Goal: Communication & Community: Answer question/provide support

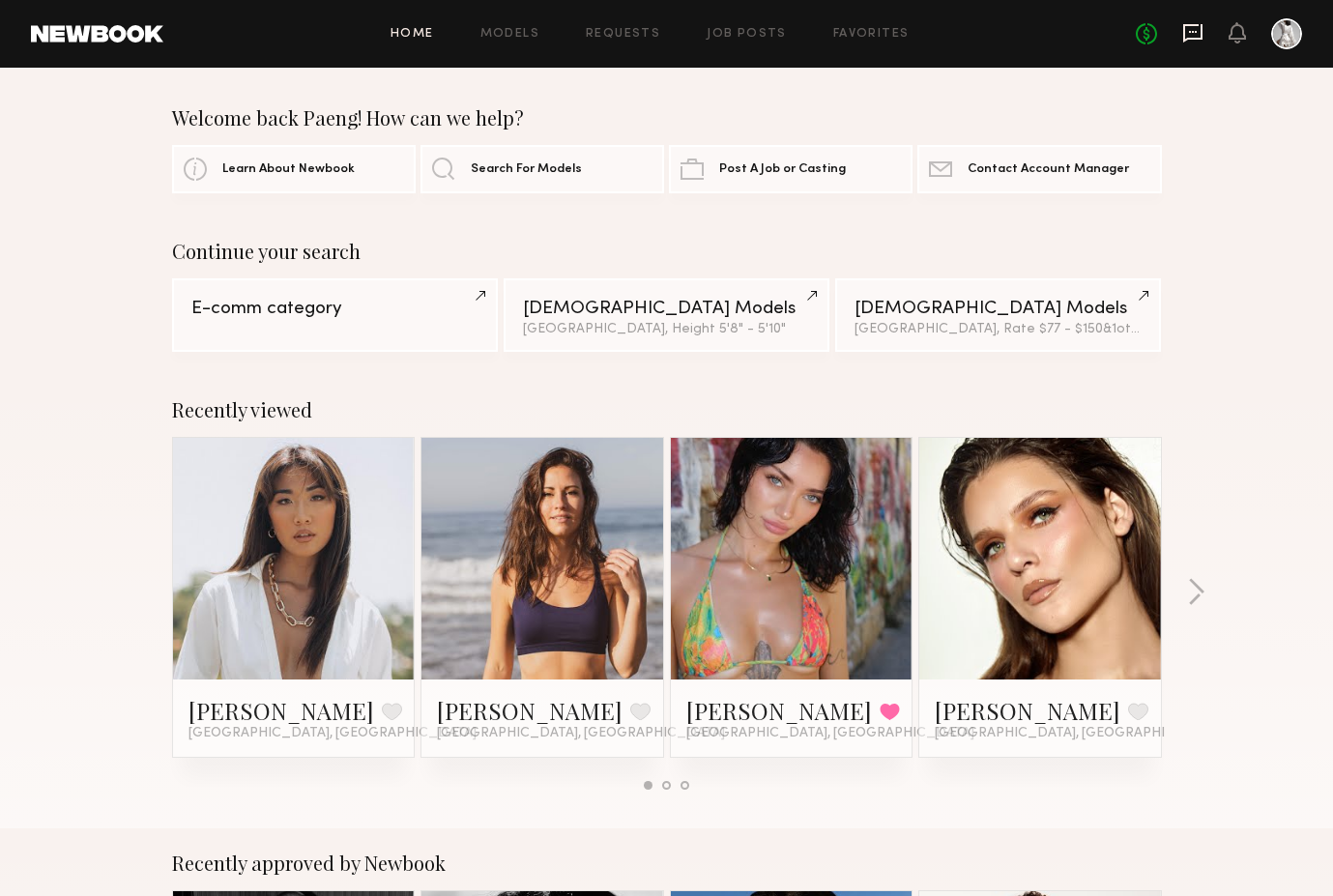
click at [1189, 33] on icon at bounding box center [1192, 32] width 8 height 2
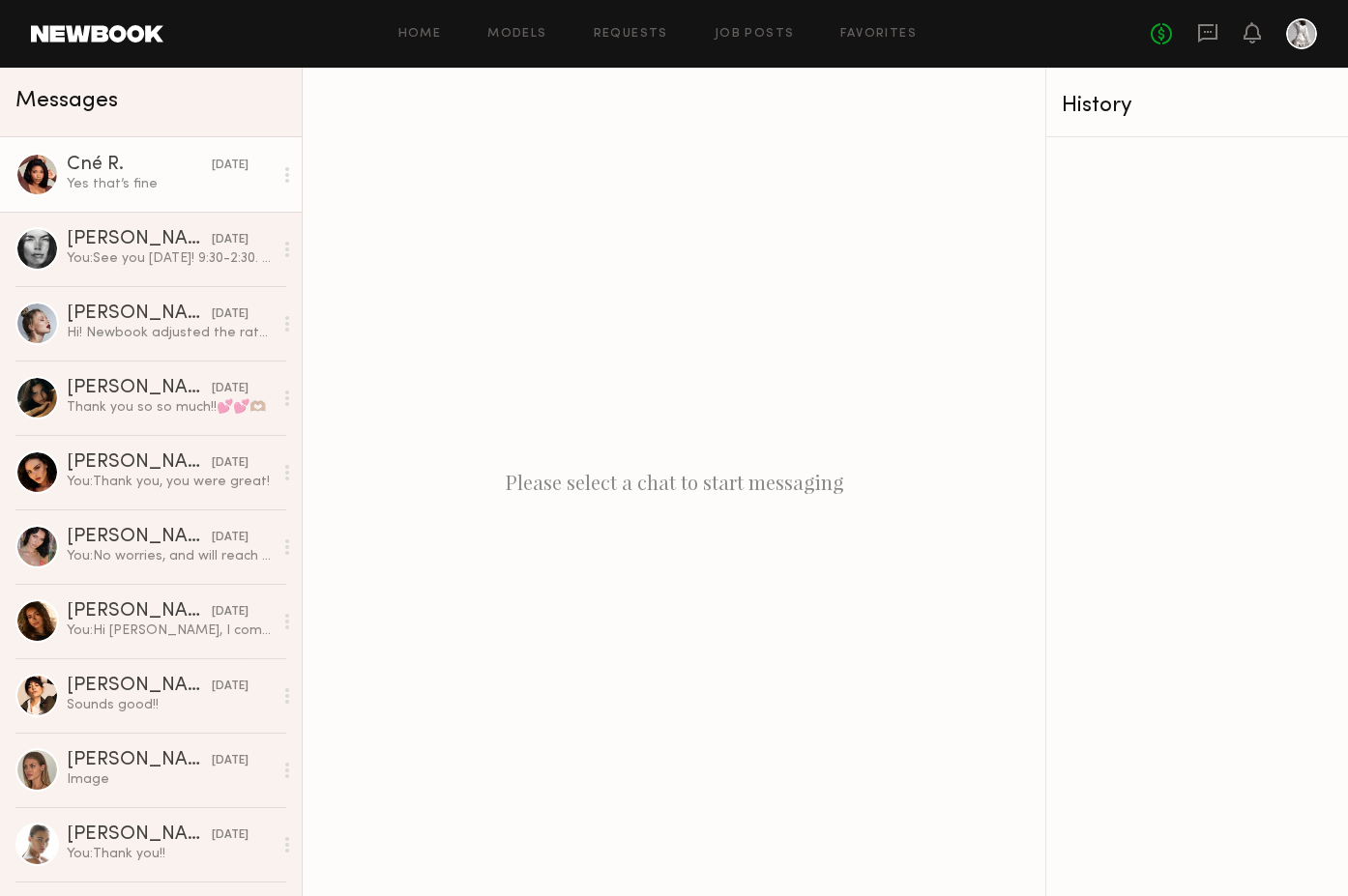
click at [183, 191] on div "Yes that’s fine" at bounding box center [169, 184] width 206 height 19
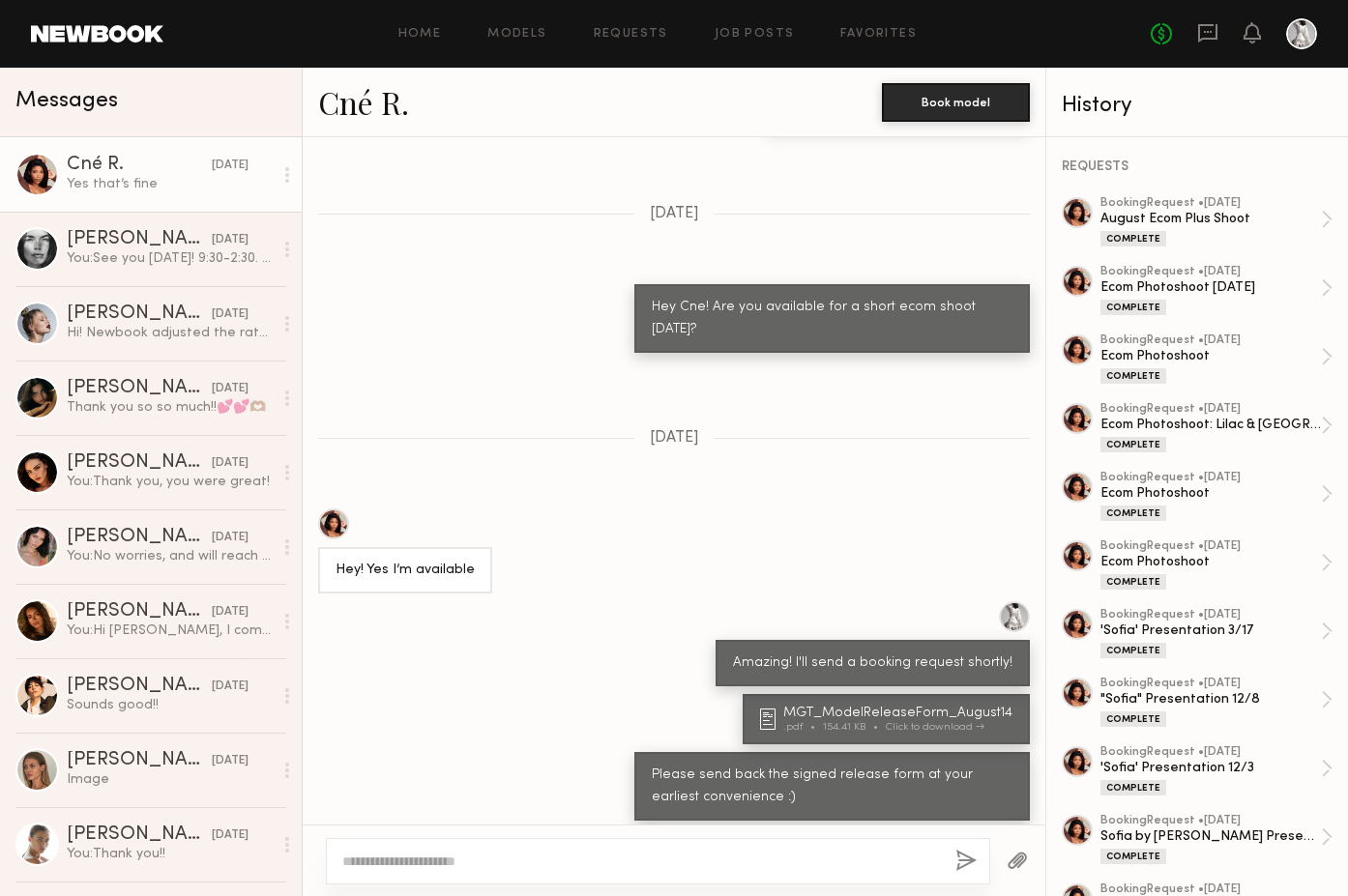
scroll to position [729, 0]
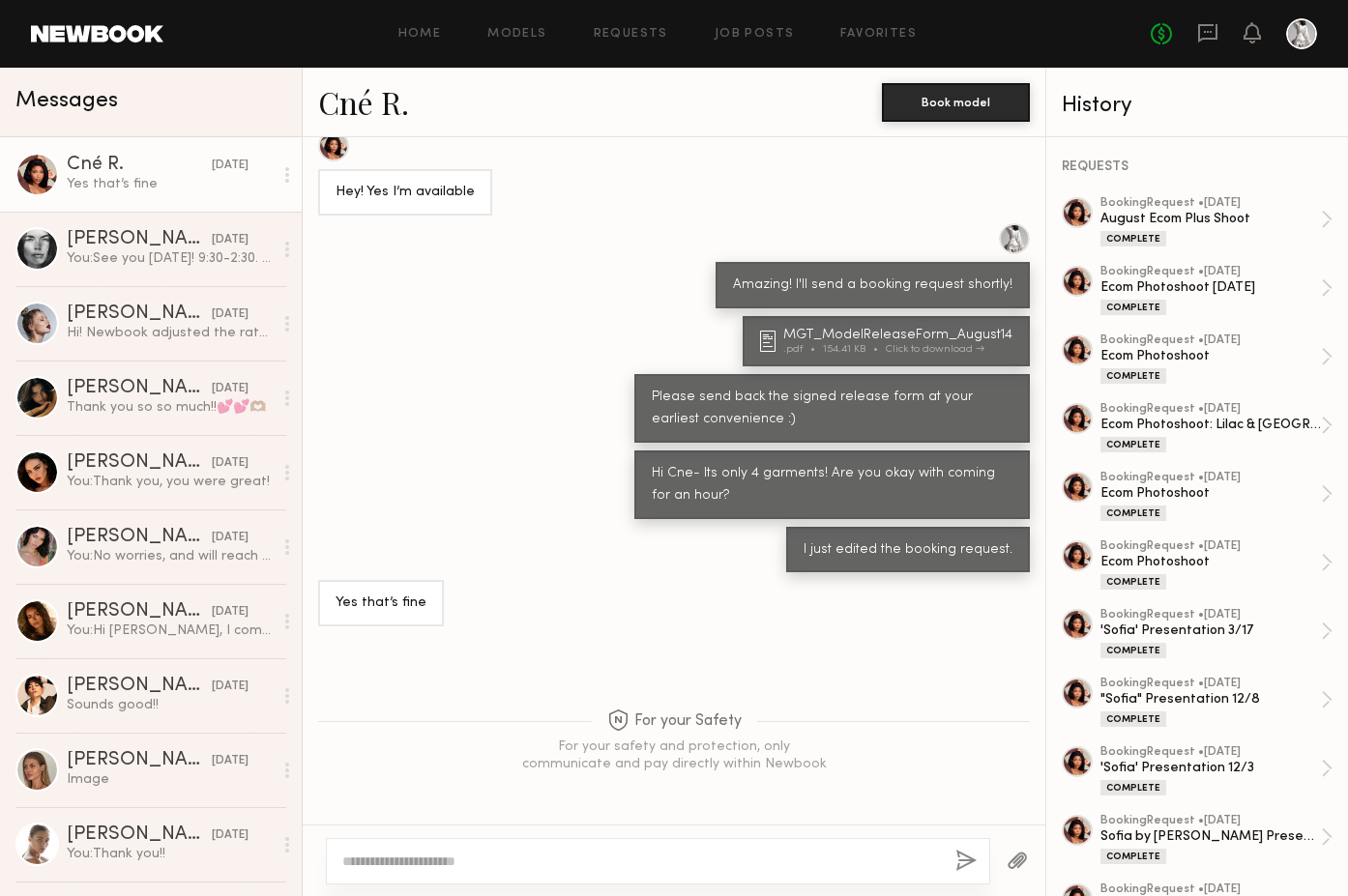
click at [620, 848] on div at bounding box center [657, 860] width 664 height 46
click at [608, 861] on textarea at bounding box center [640, 861] width 597 height 20
click at [726, 866] on textarea "**********" at bounding box center [640, 861] width 597 height 20
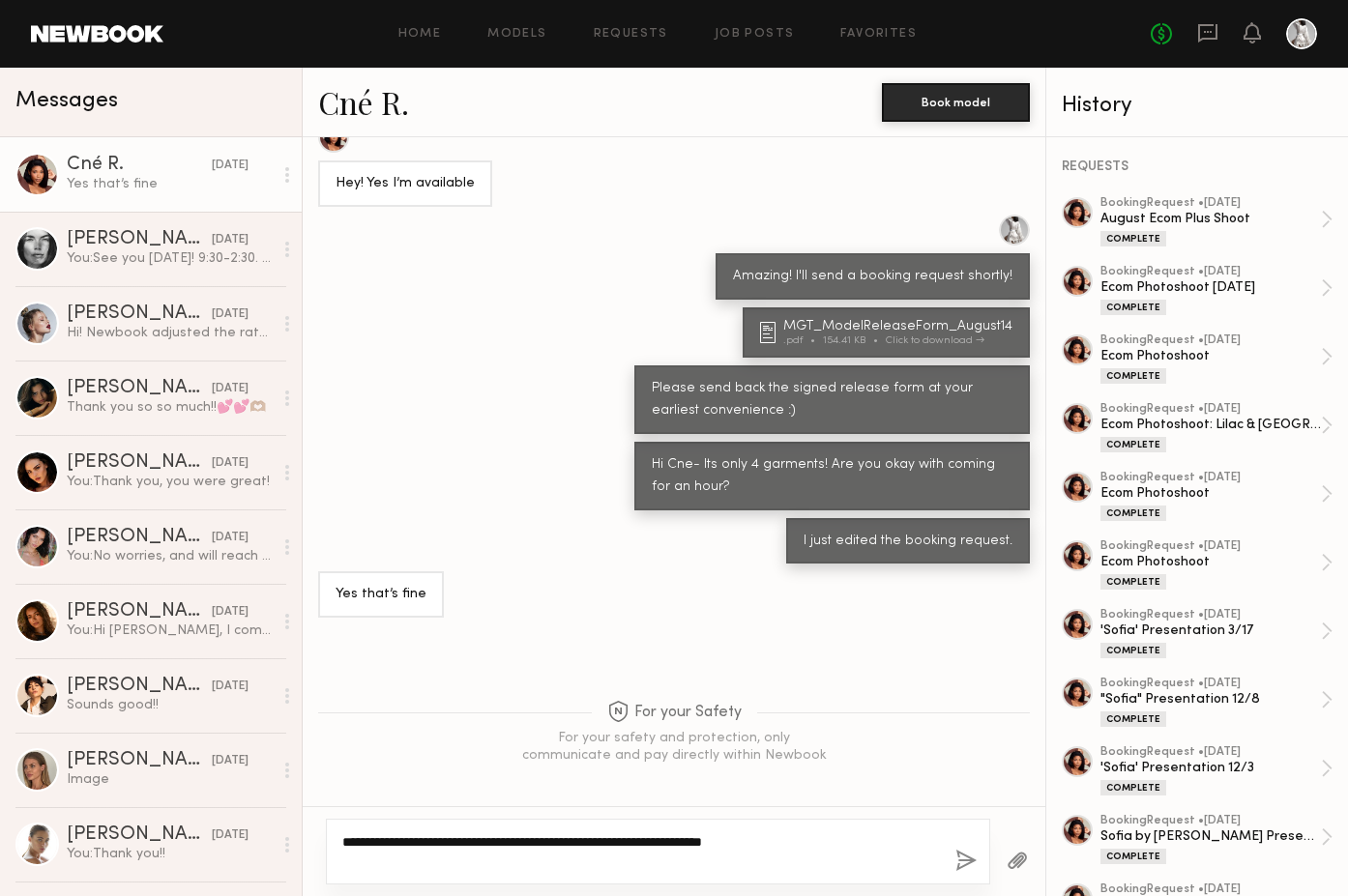
type textarea "**********"
click at [969, 854] on button "button" at bounding box center [966, 861] width 22 height 24
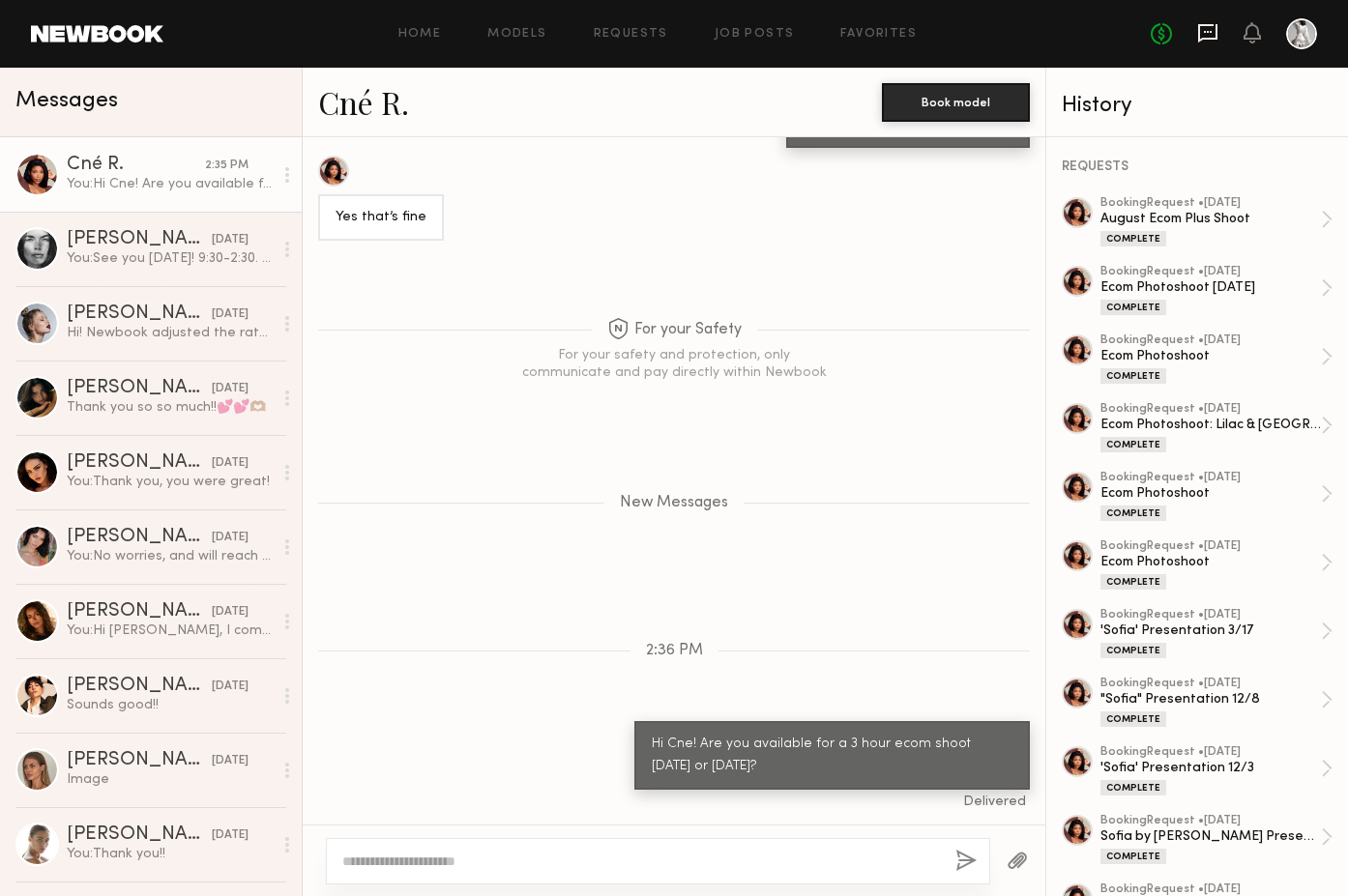
click at [1204, 29] on icon at bounding box center [1207, 33] width 22 height 21
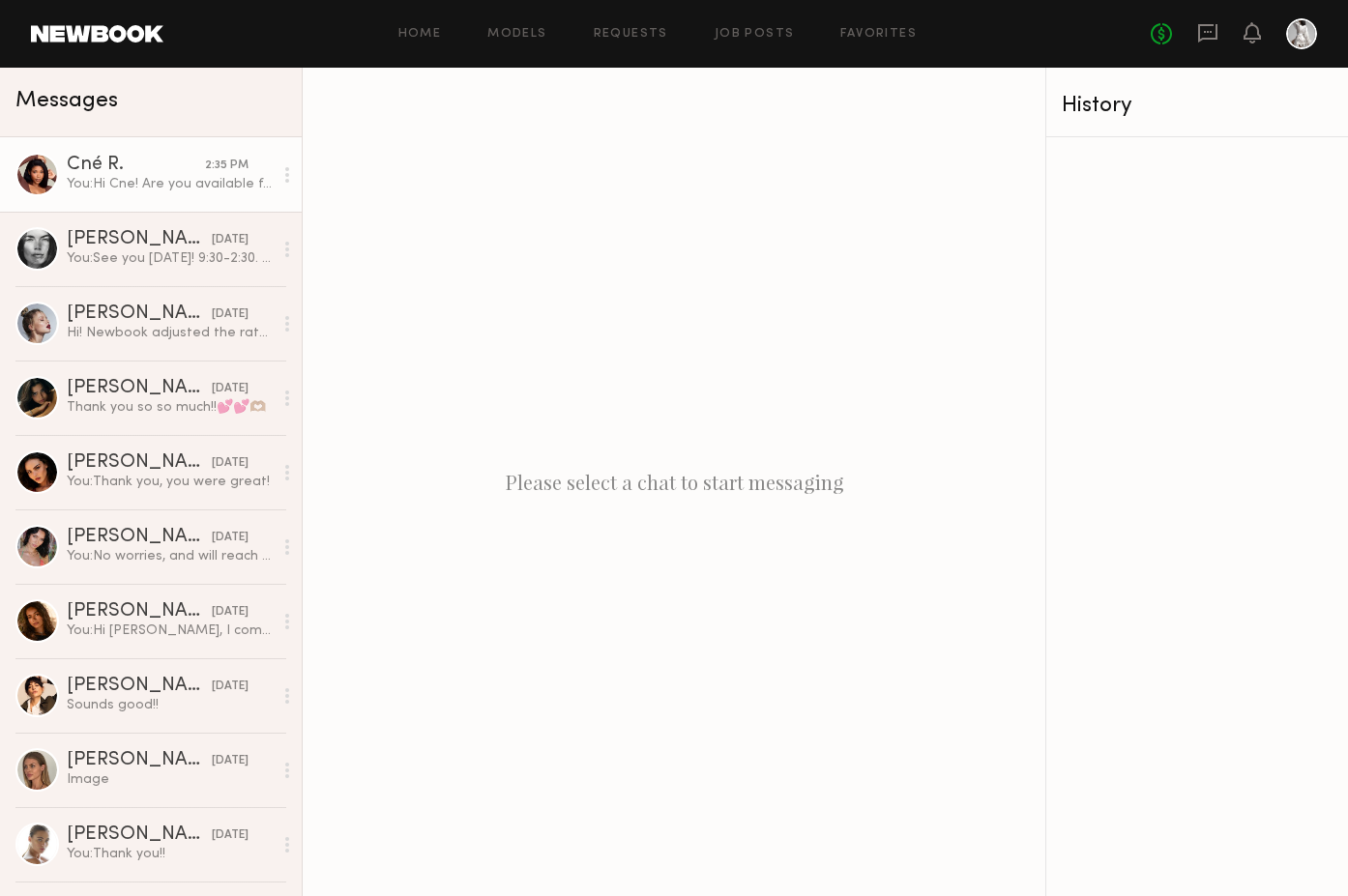
click at [189, 166] on div "Cné R." at bounding box center [135, 165] width 138 height 20
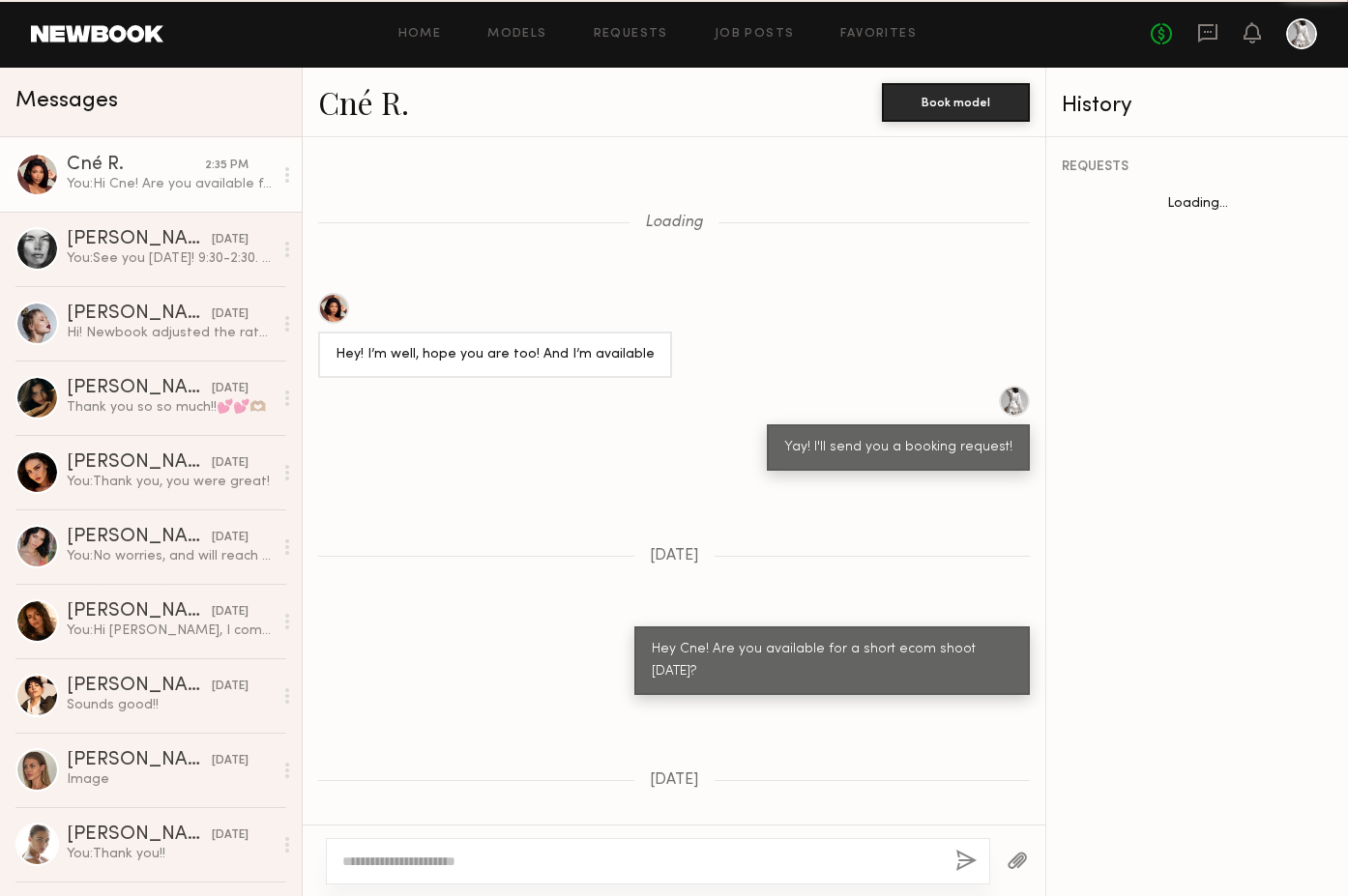
scroll to position [1011, 0]
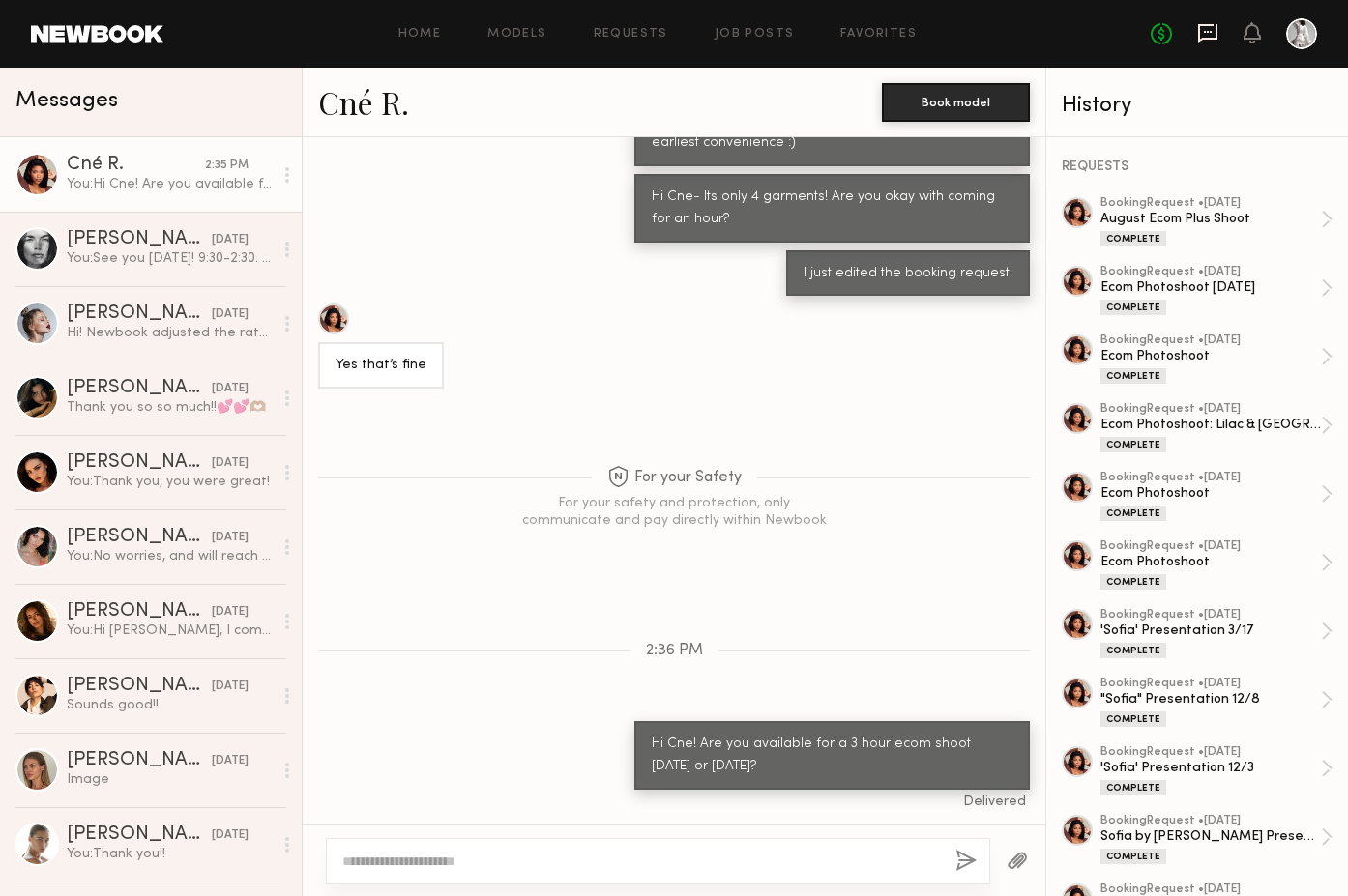
click at [1209, 31] on icon at bounding box center [1207, 32] width 8 height 2
